Goal: Check status: Check status

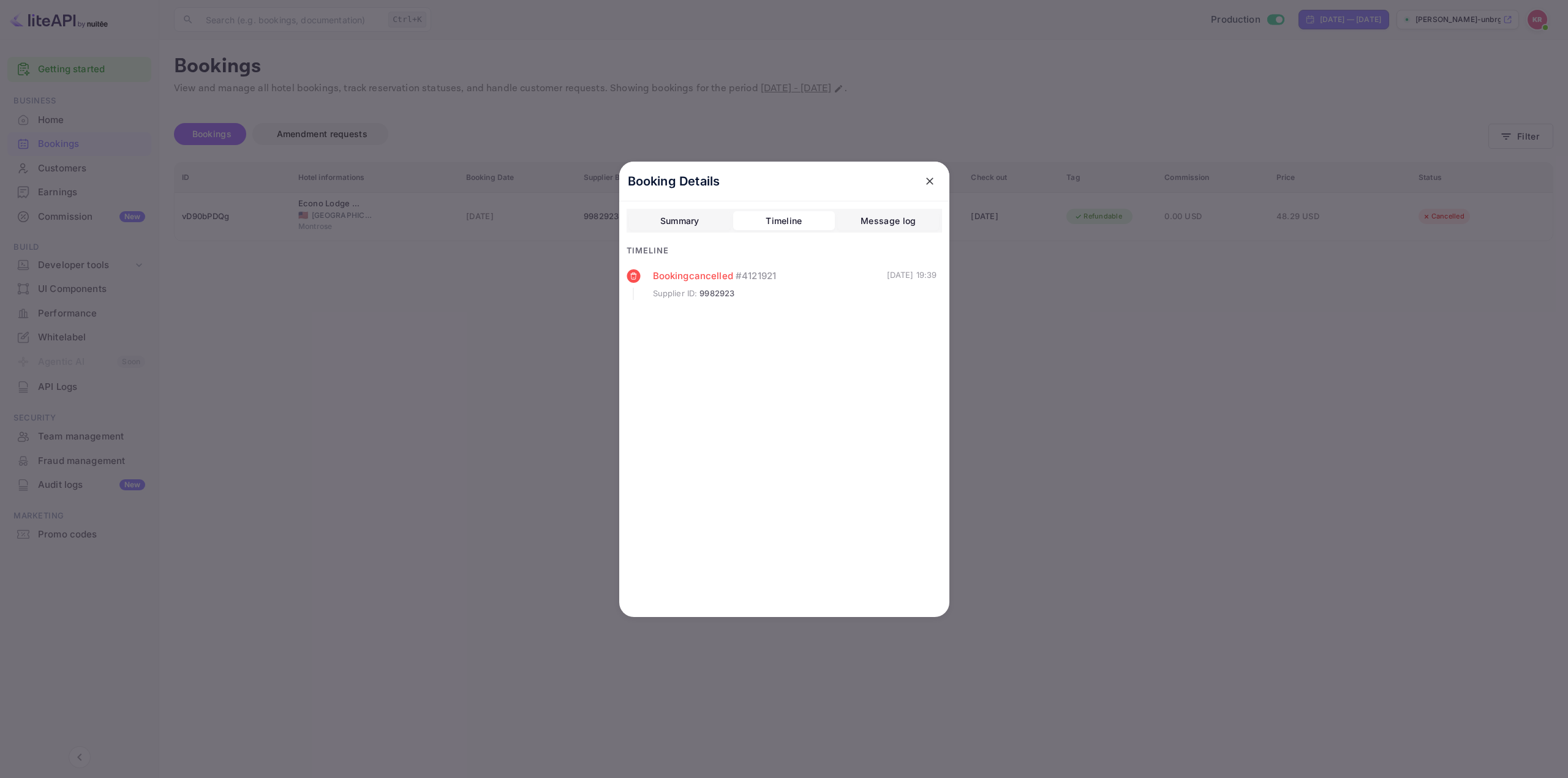
click at [521, 308] on div at bounding box center [784, 389] width 1568 height 778
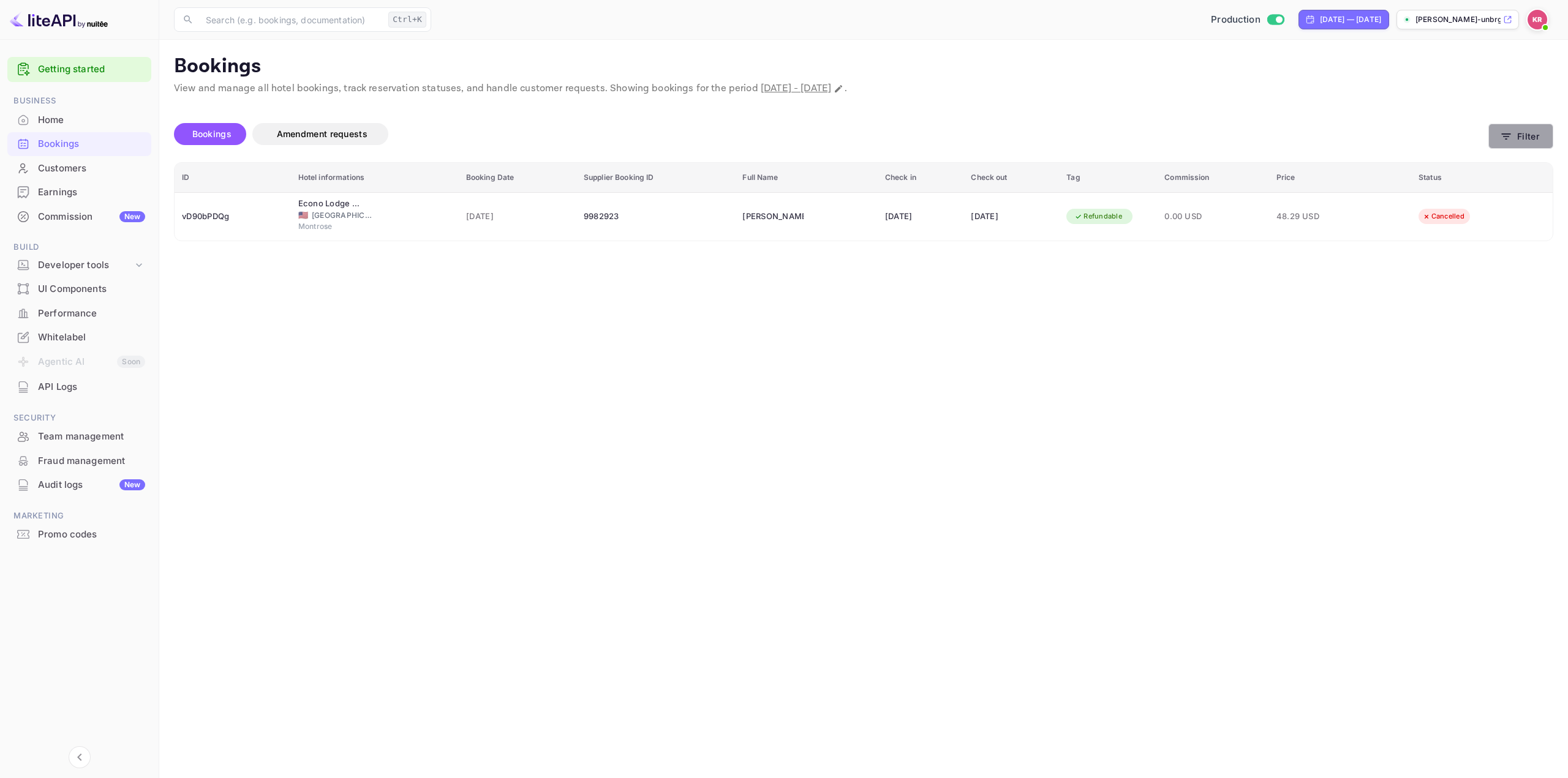
click at [1522, 144] on button "Filter" at bounding box center [1521, 136] width 65 height 25
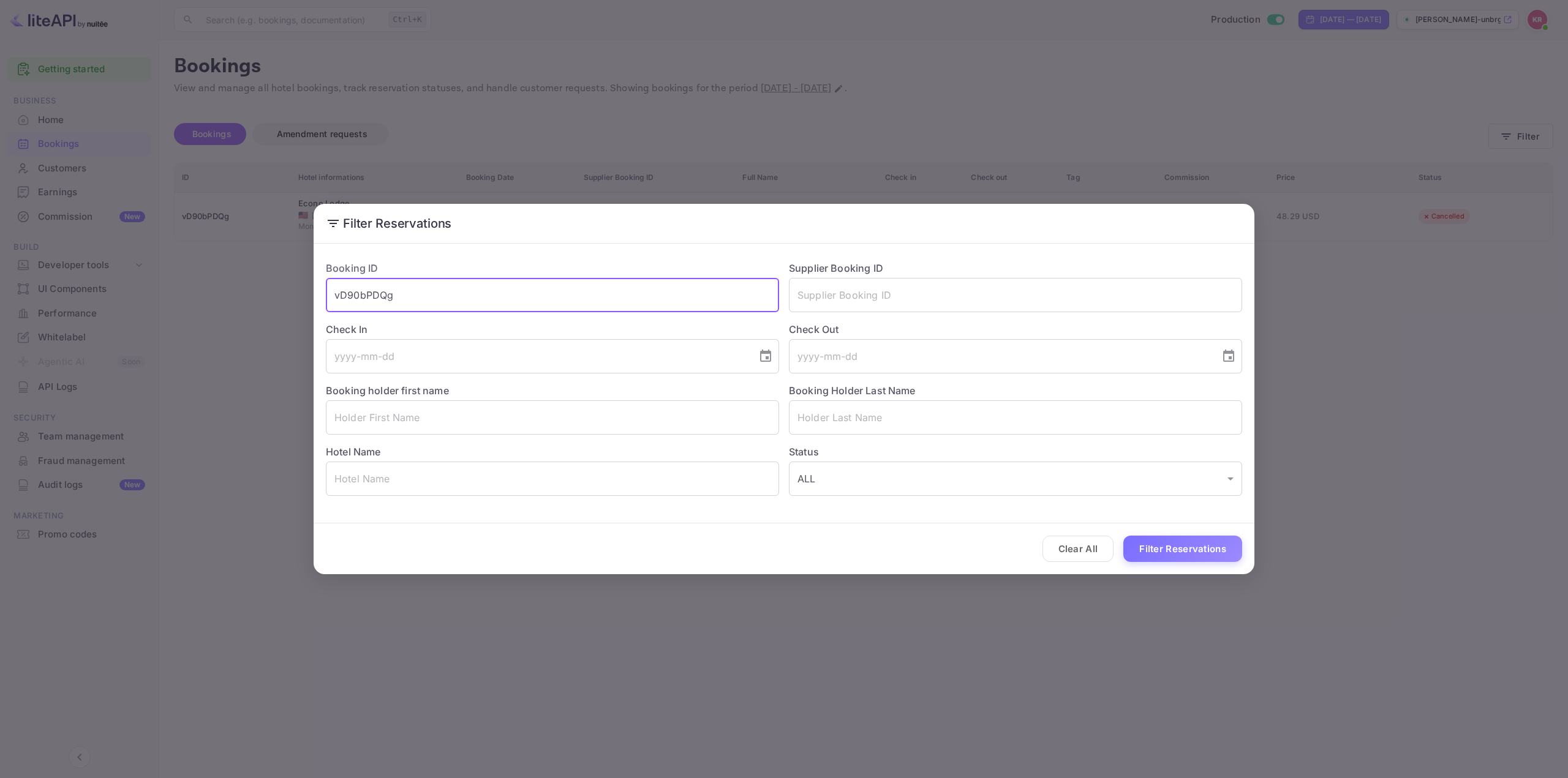
drag, startPoint x: 464, startPoint y: 283, endPoint x: 250, endPoint y: 285, distance: 214.0
click at [252, 285] on div "Filter Reservations Booking ID vD90bPDQg ​ Supplier Booking ID ​ Check In ​ Che…" at bounding box center [784, 389] width 1568 height 778
paste input "3lNuE72Ft"
type input "3lNuE72Ft"
click at [1165, 552] on button "Filter Reservations" at bounding box center [1182, 549] width 119 height 27
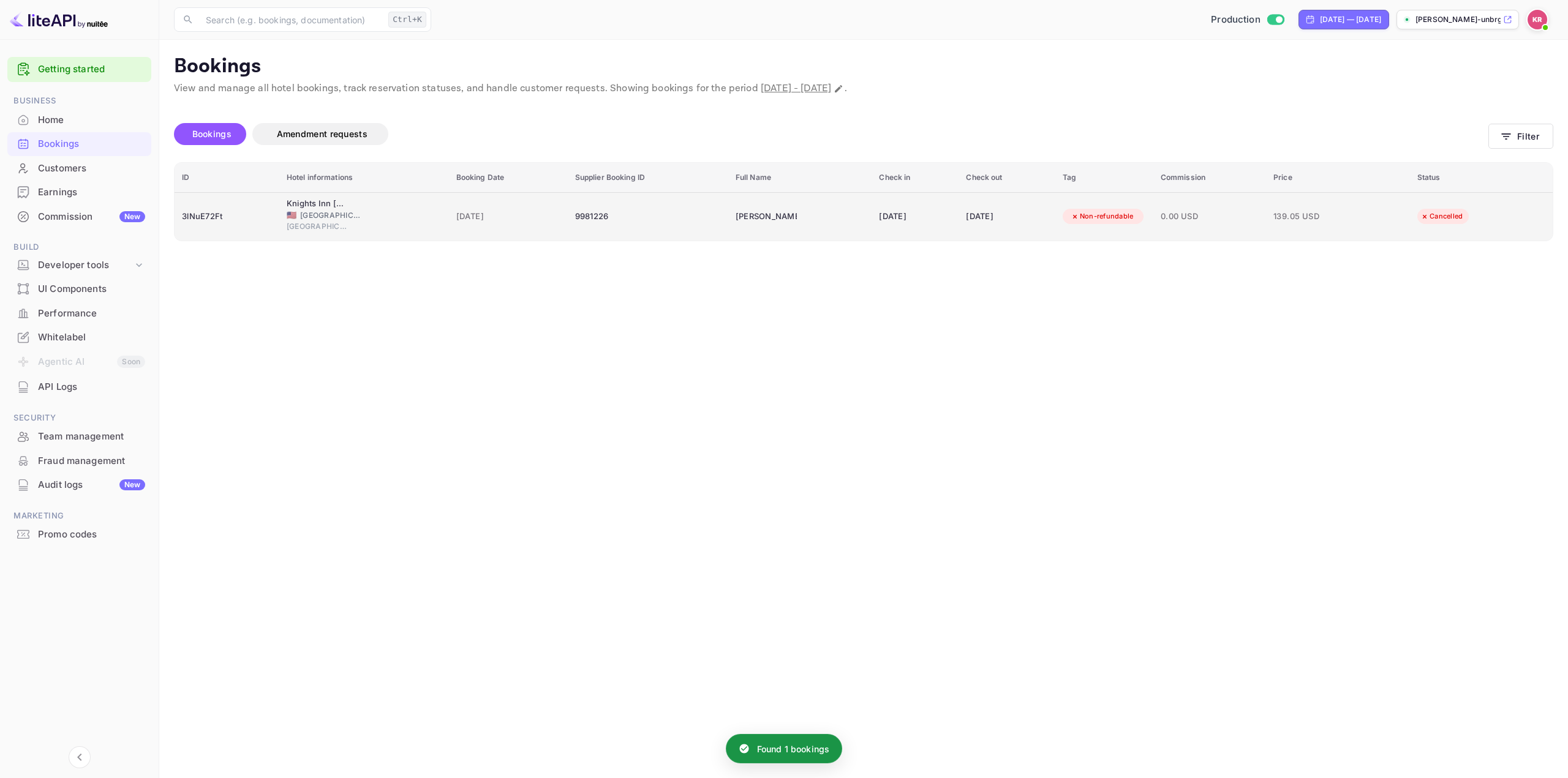
click at [1312, 218] on span "139.05 USD" at bounding box center [1304, 216] width 62 height 13
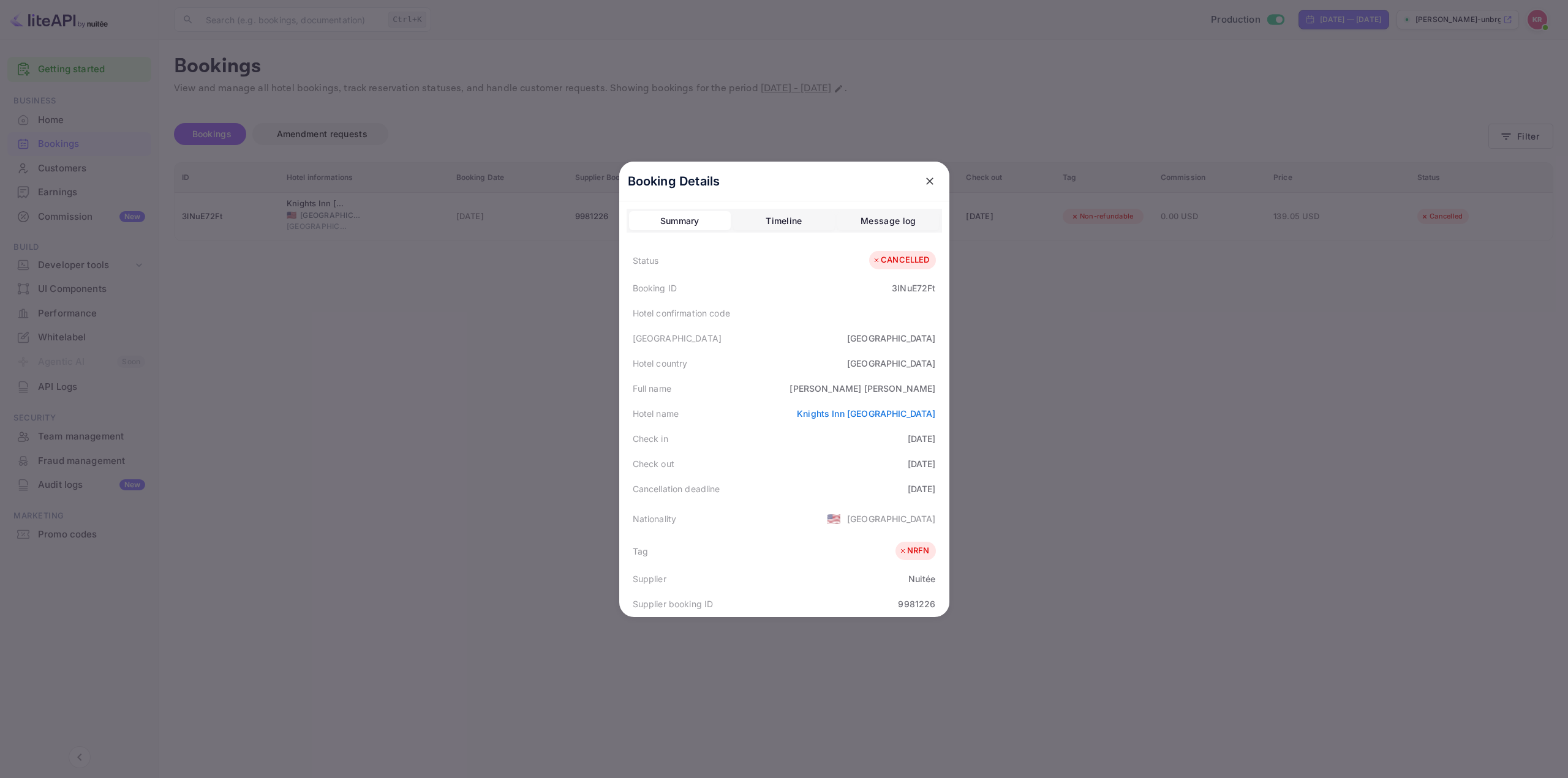
click at [782, 217] on div "Timeline" at bounding box center [783, 221] width 36 height 15
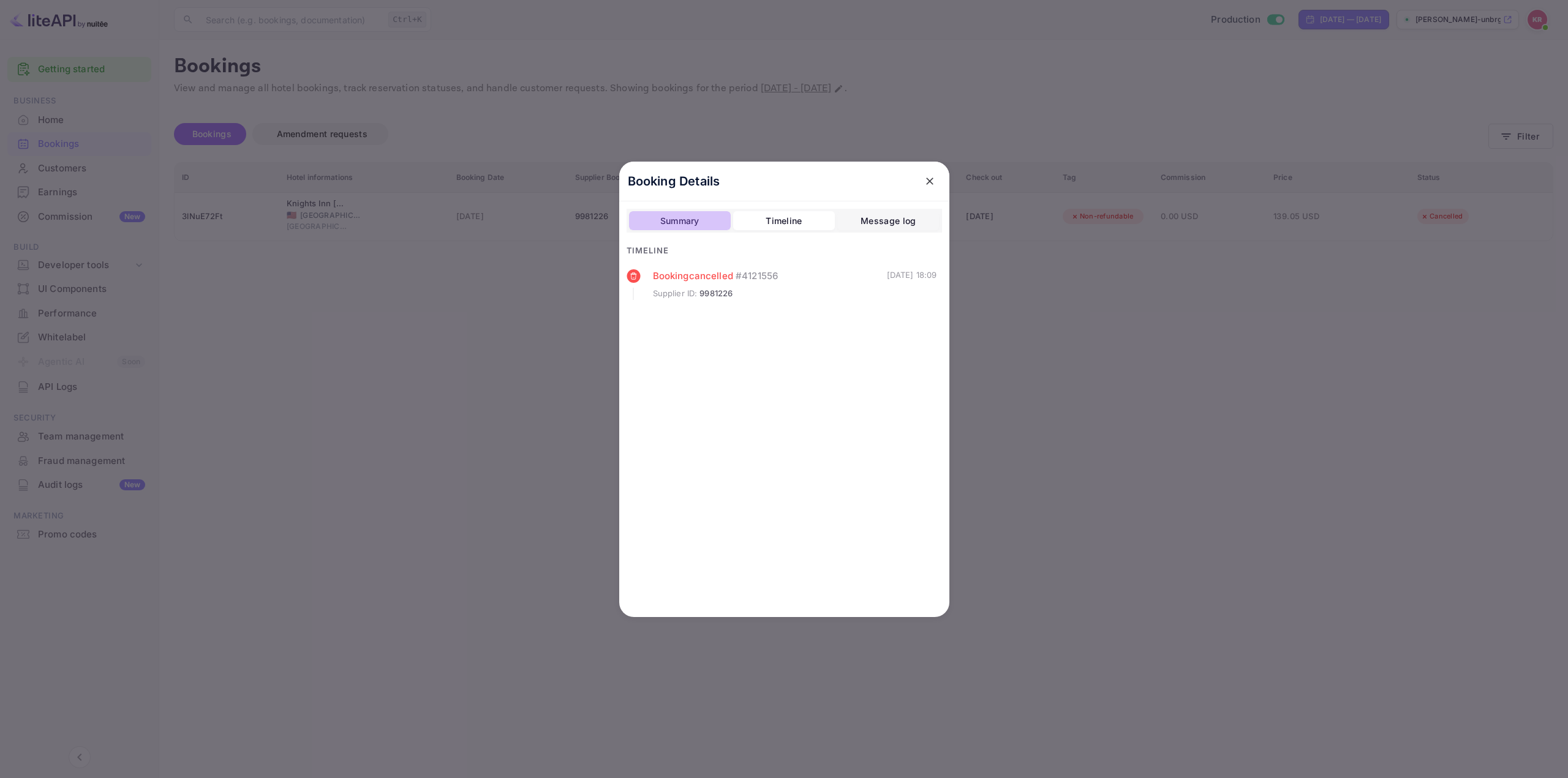
click at [686, 219] on div "Summary" at bounding box center [680, 221] width 39 height 15
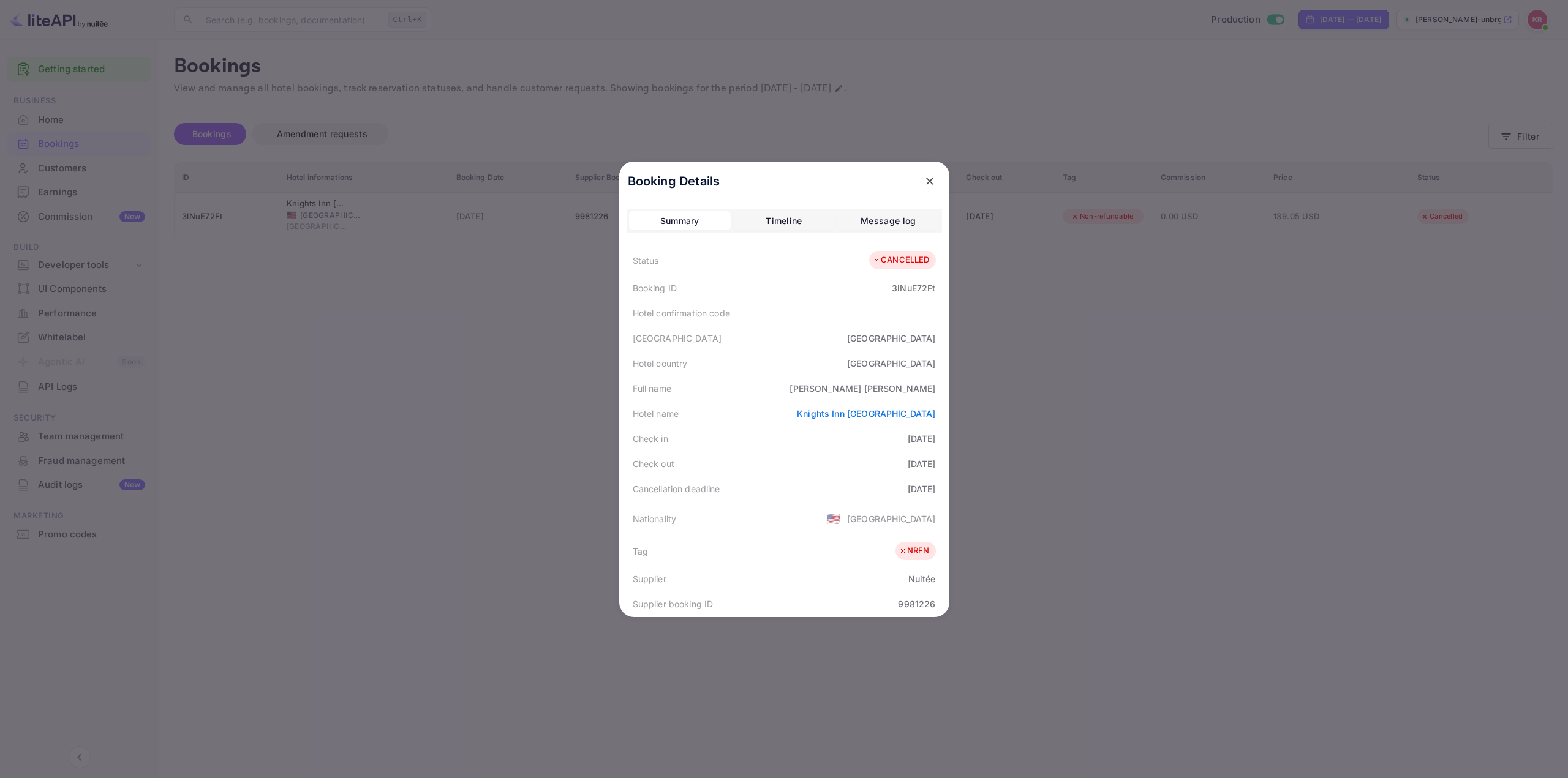
click at [769, 340] on div "[GEOGRAPHIC_DATA] [GEOGRAPHIC_DATA]" at bounding box center [784, 339] width 315 height 25
click at [783, 392] on div "Full name [PERSON_NAME]" at bounding box center [784, 389] width 315 height 25
drag, startPoint x: 786, startPoint y: 395, endPoint x: 796, endPoint y: 394, distance: 10.0
click at [788, 395] on div "Full name [PERSON_NAME]" at bounding box center [784, 389] width 315 height 25
click at [797, 394] on div "Full name [PERSON_NAME]" at bounding box center [784, 389] width 315 height 25
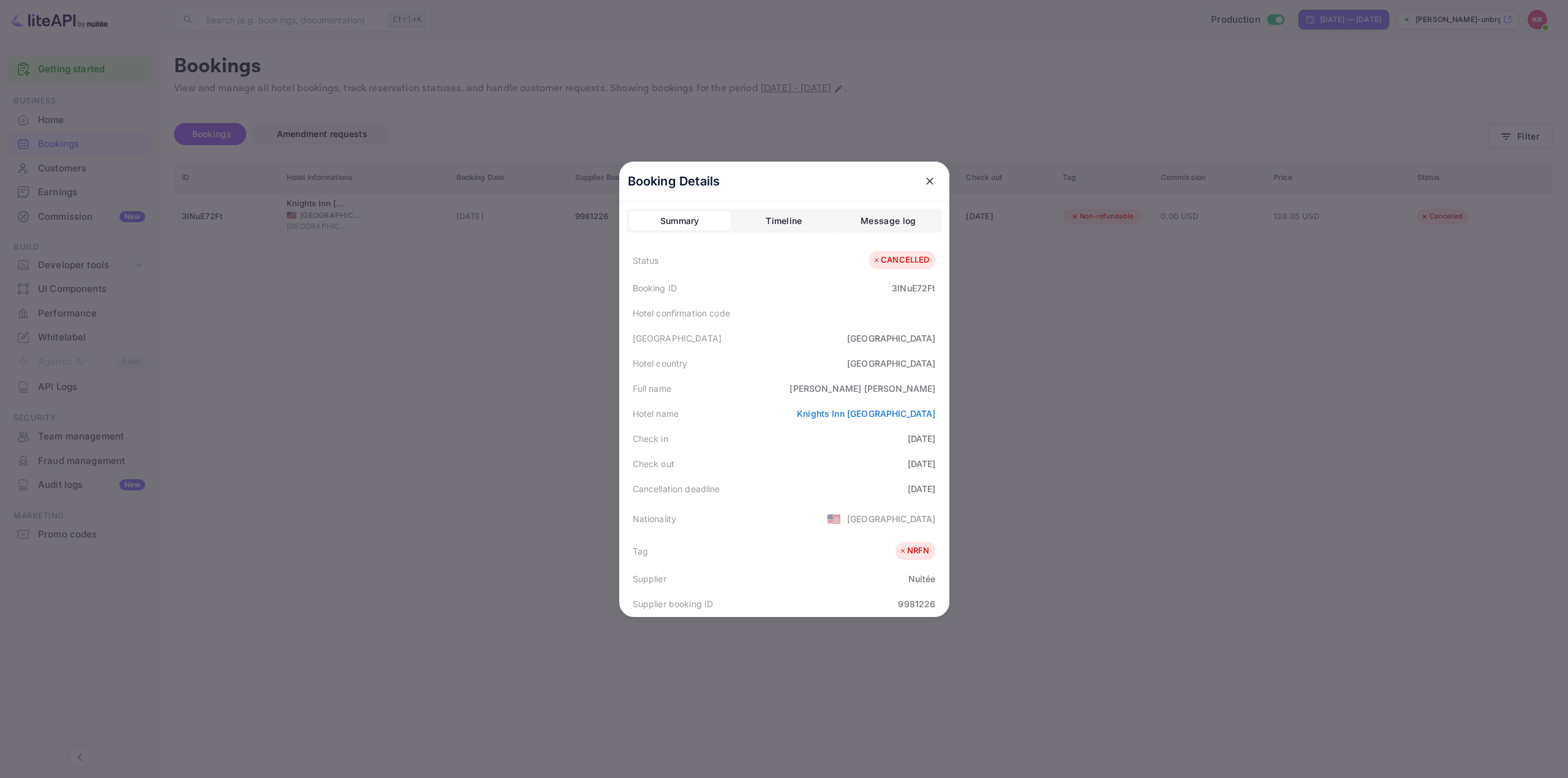
click at [1057, 409] on div at bounding box center [784, 389] width 1568 height 778
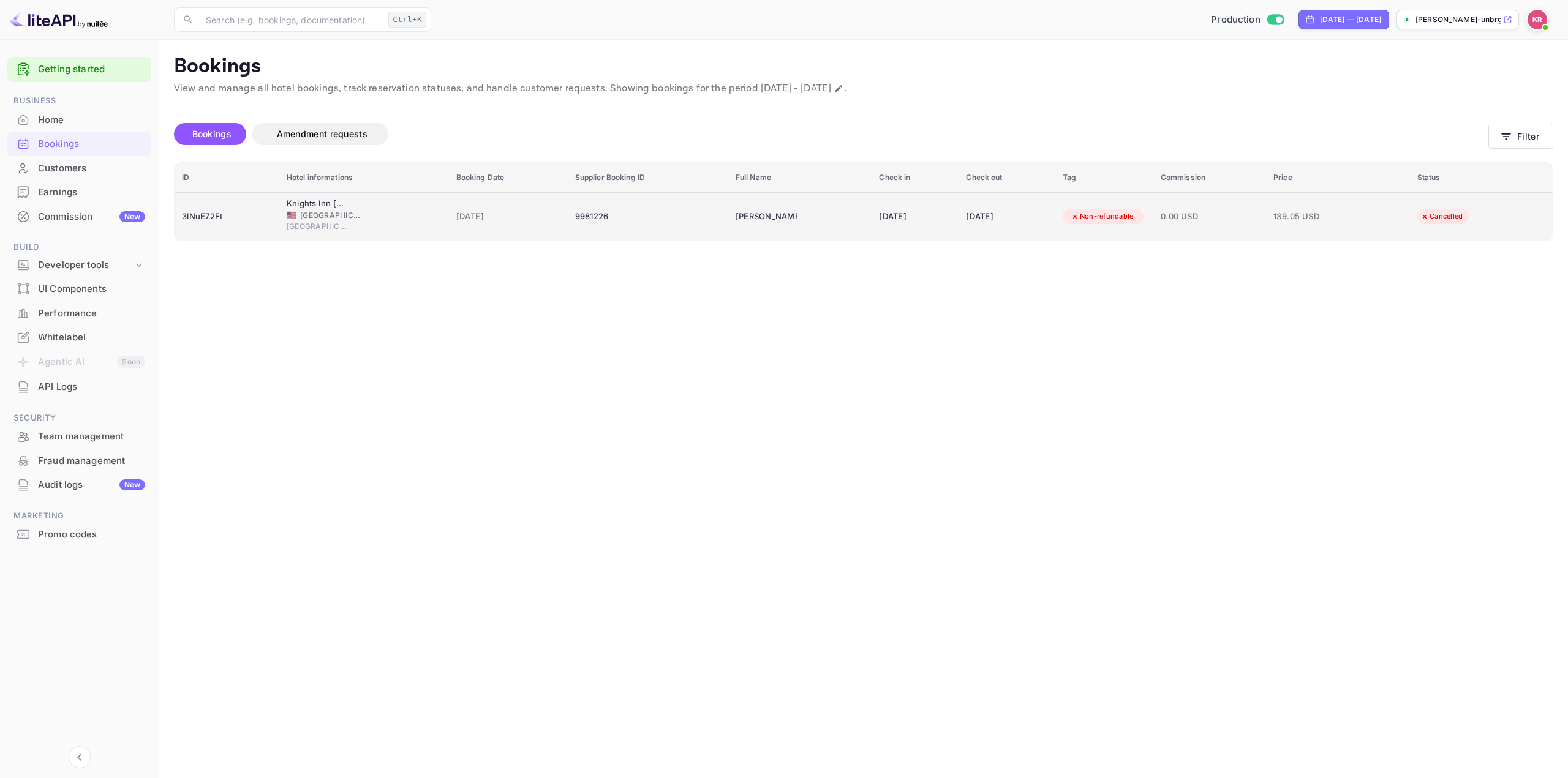
click at [977, 210] on div "[DATE]" at bounding box center [1007, 216] width 81 height 20
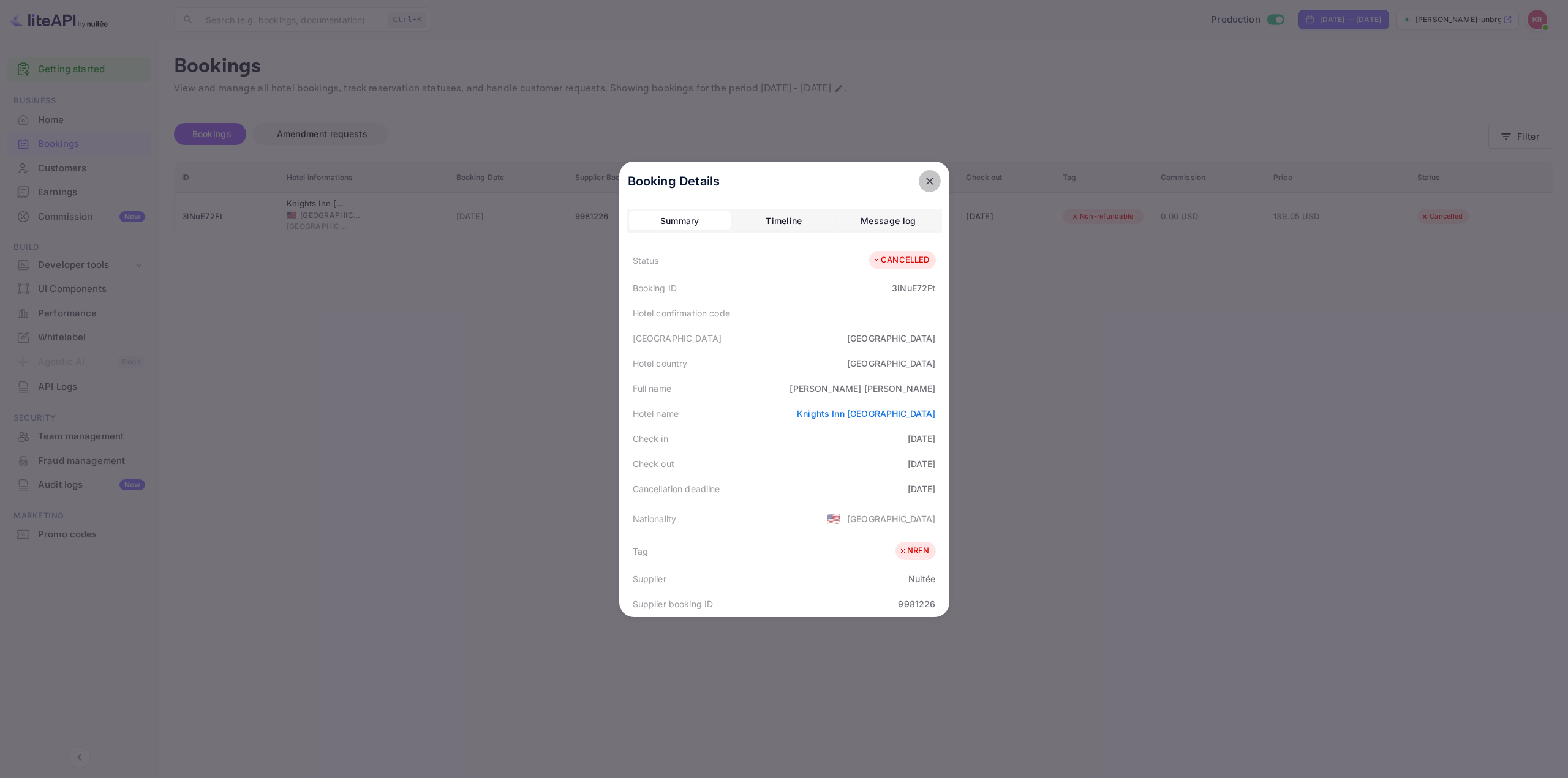
click at [926, 183] on icon "close" at bounding box center [930, 181] width 8 height 8
